Goal: Find contact information: Find contact information

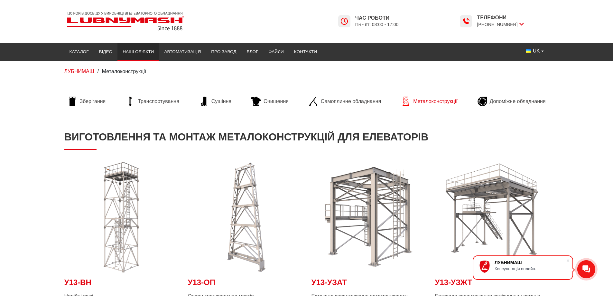
click at [145, 53] on link "Наші об’єкти" at bounding box center [137, 52] width 41 height 14
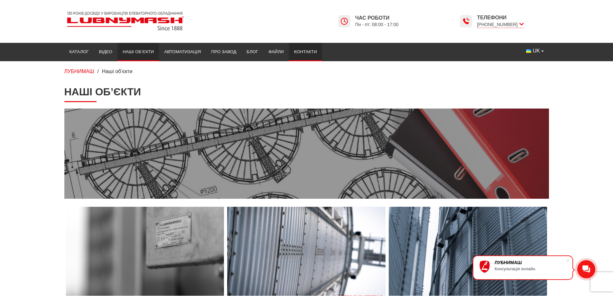
click at [304, 52] on link "Контакти" at bounding box center [305, 52] width 33 height 14
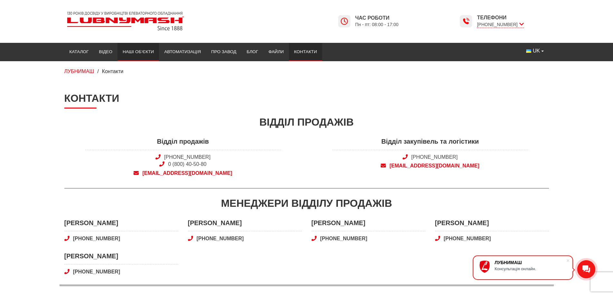
click at [136, 51] on link "Наші об’єкти" at bounding box center [137, 52] width 41 height 14
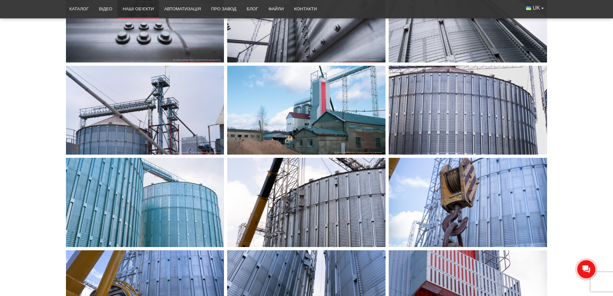
scroll to position [450, 0]
